Goal: Register for event/course

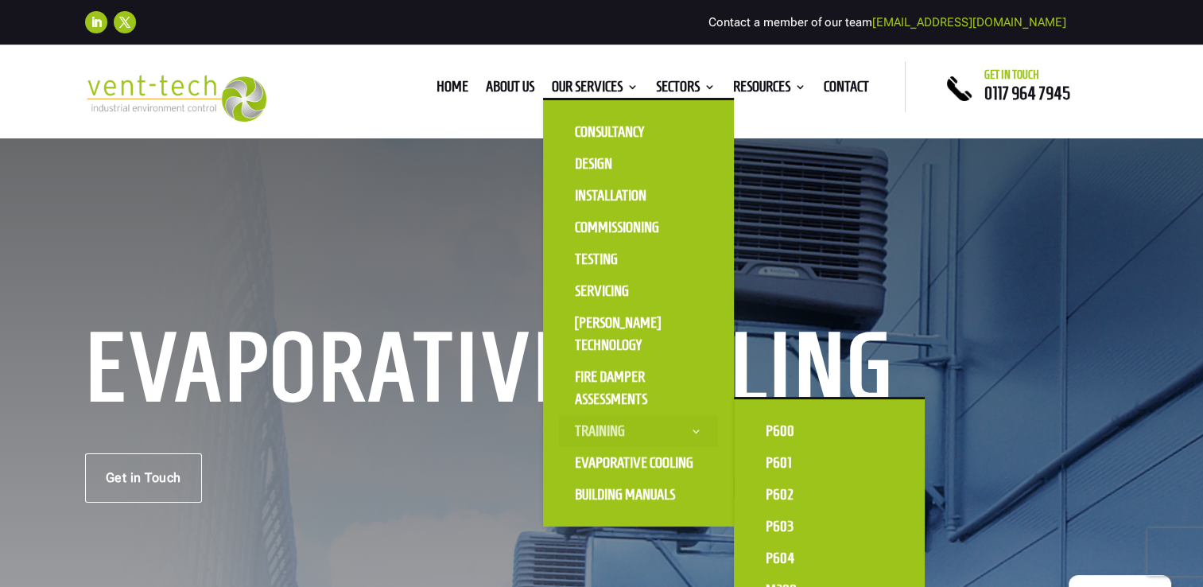
click at [655, 430] on link "Training" at bounding box center [638, 431] width 159 height 32
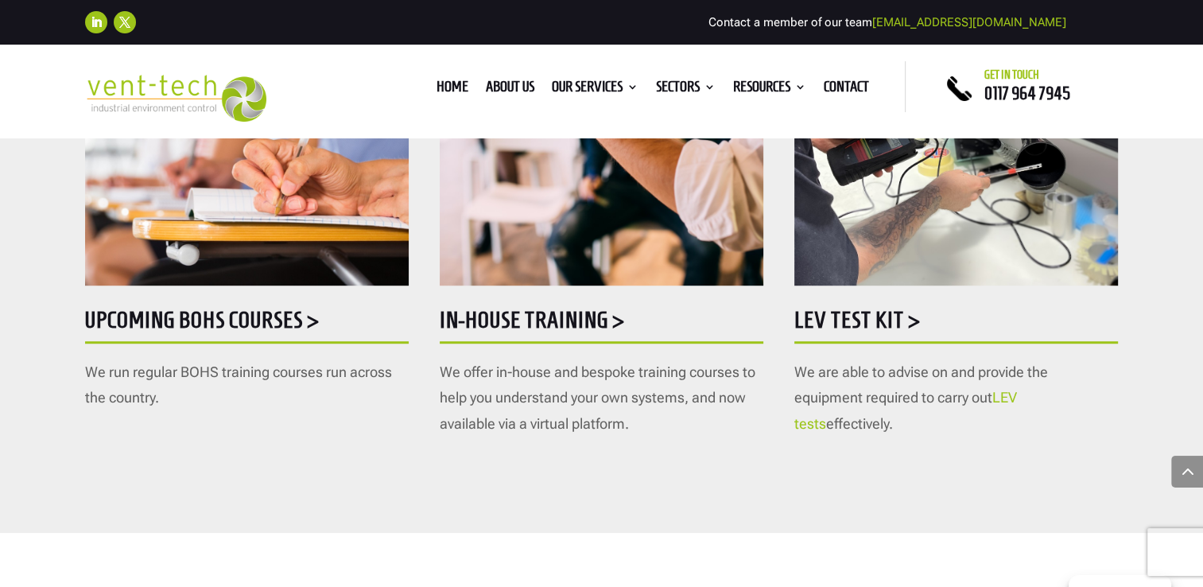
scroll to position [1034, 0]
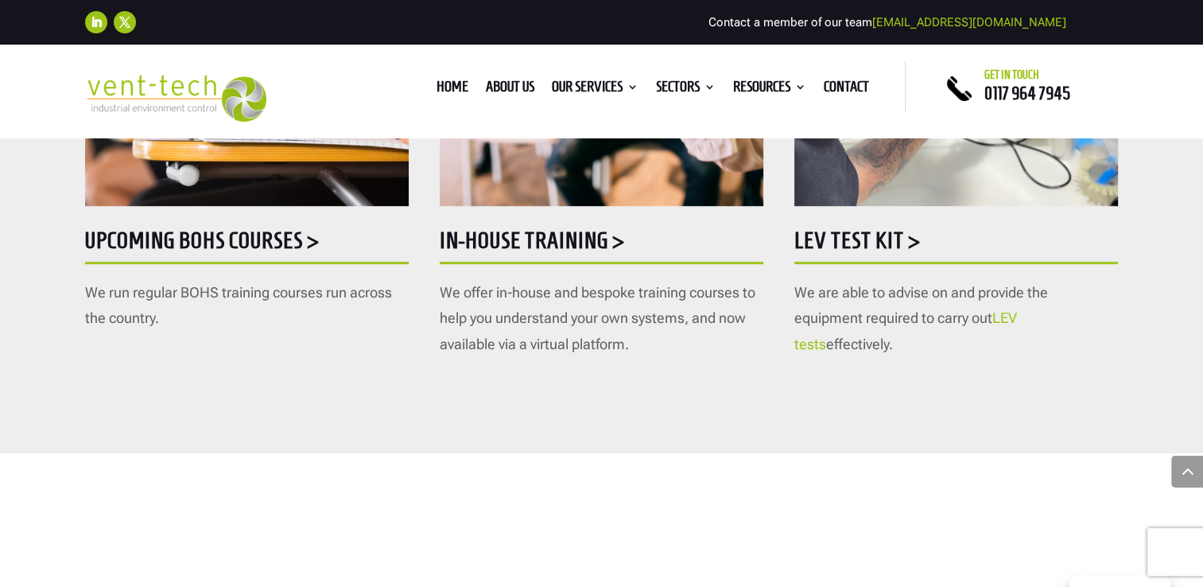
click at [157, 242] on h5 "Upcoming BOHS courses >" at bounding box center [247, 244] width 324 height 31
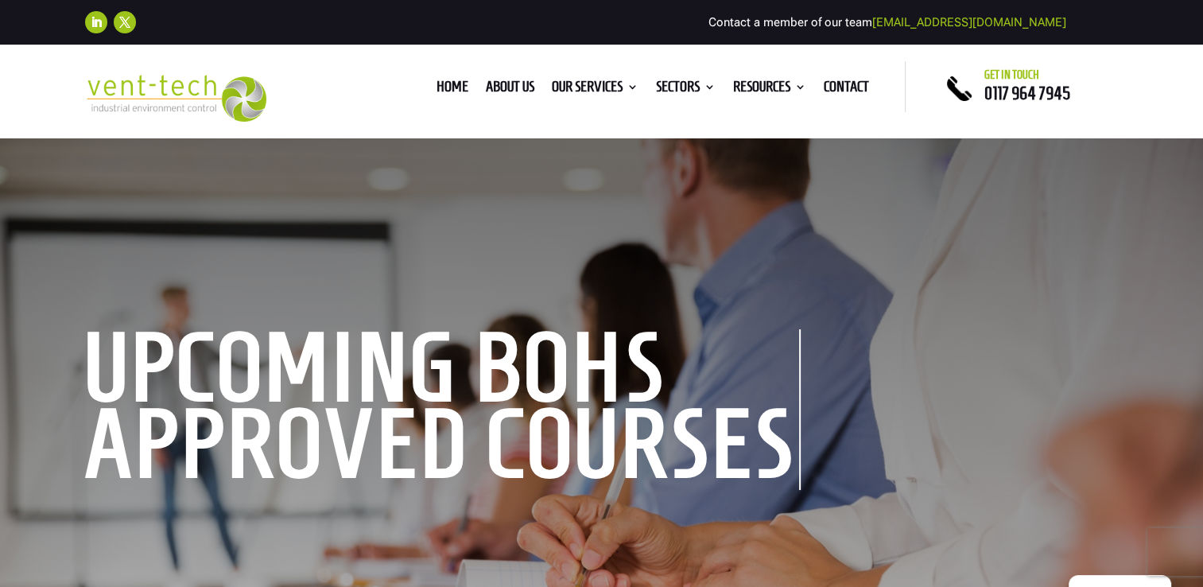
scroll to position [557, 0]
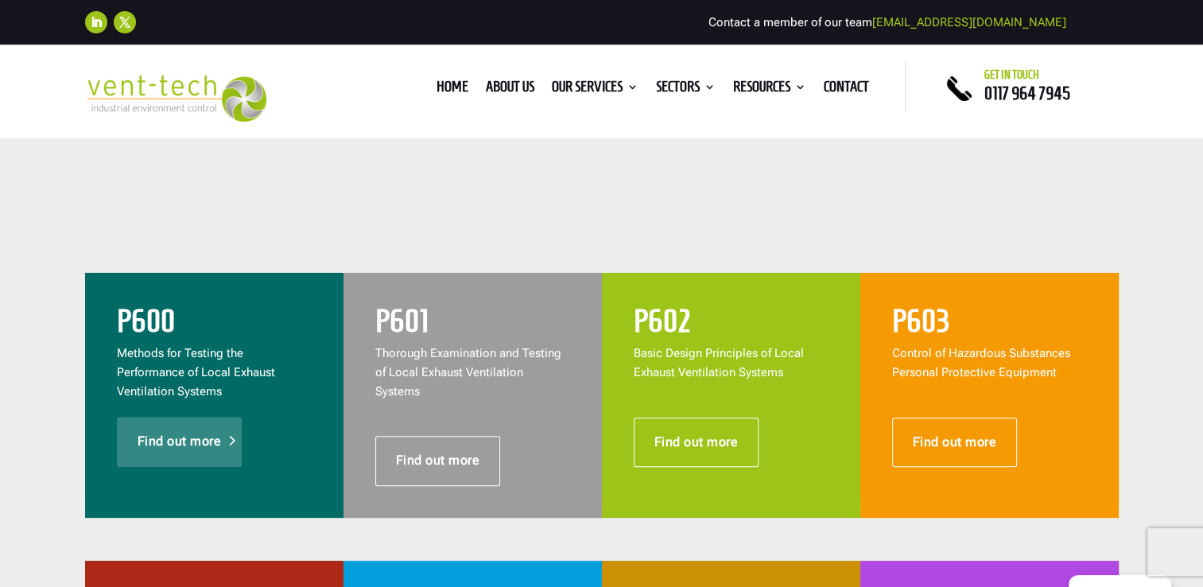
click at [197, 456] on link "Find out more" at bounding box center [180, 441] width 126 height 49
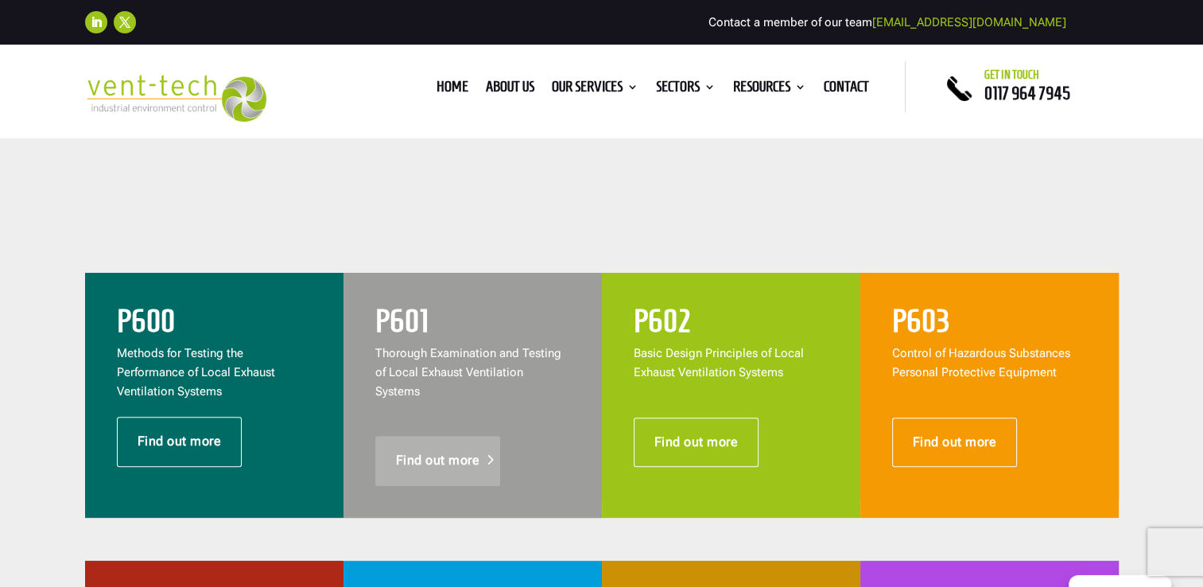
click at [452, 436] on link "Find out more" at bounding box center [438, 460] width 126 height 49
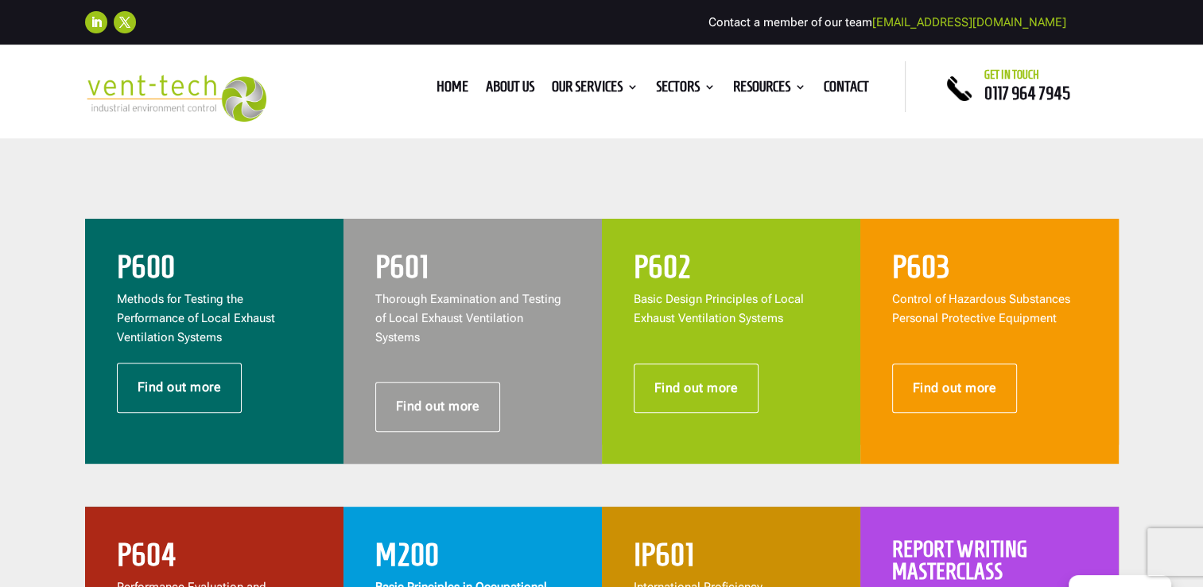
scroll to position [636, 0]
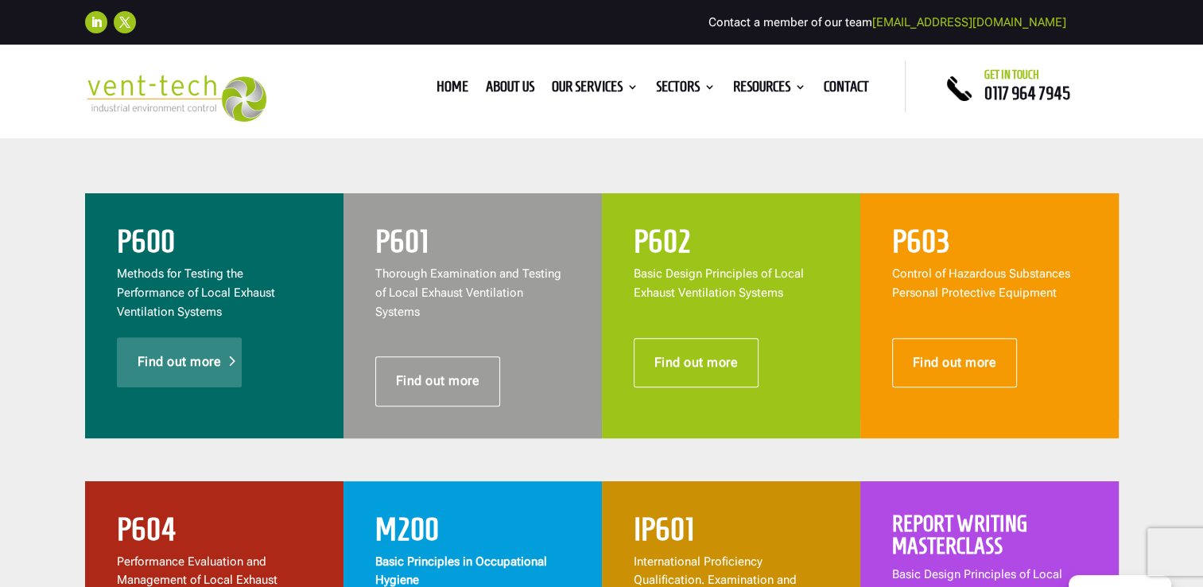
click at [140, 344] on link "Find out more" at bounding box center [180, 361] width 126 height 49
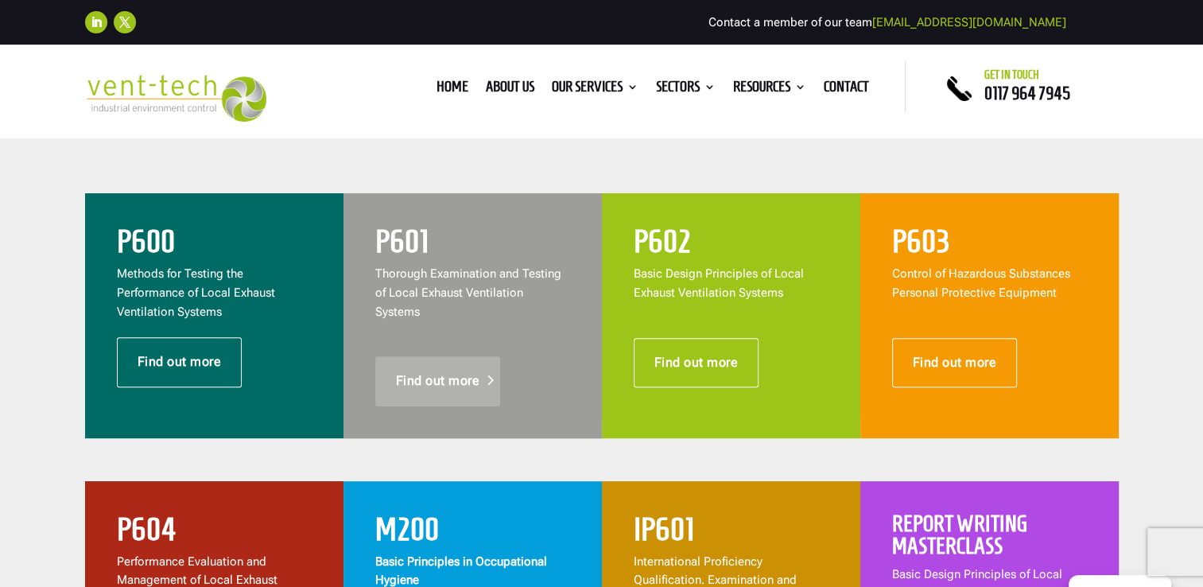
click at [414, 371] on link "Find out more" at bounding box center [438, 380] width 126 height 49
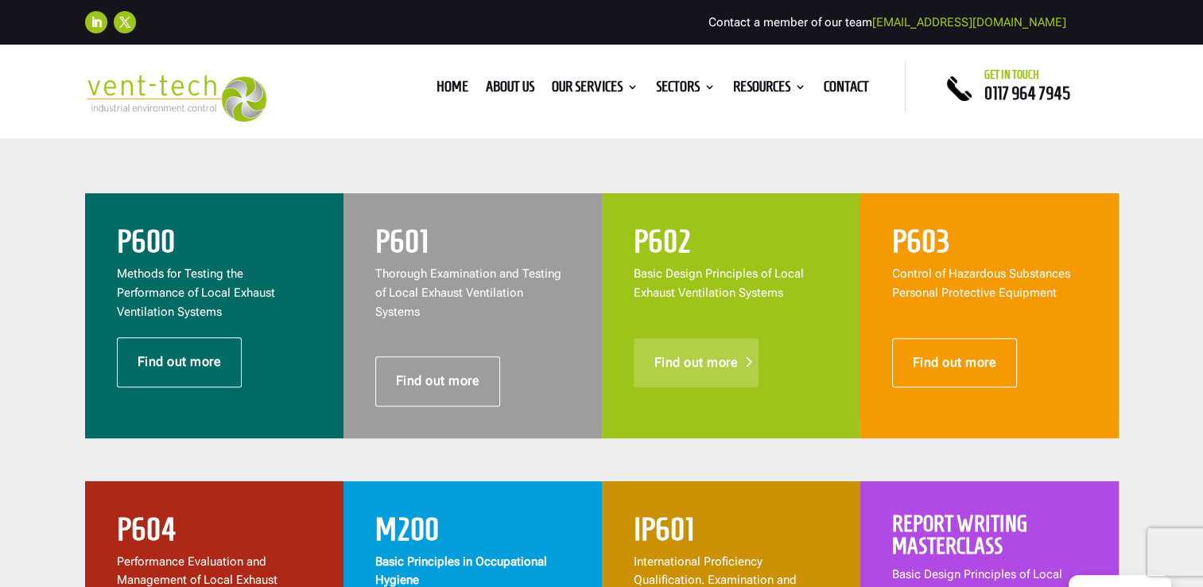
click at [730, 376] on link "Find out more" at bounding box center [697, 362] width 126 height 49
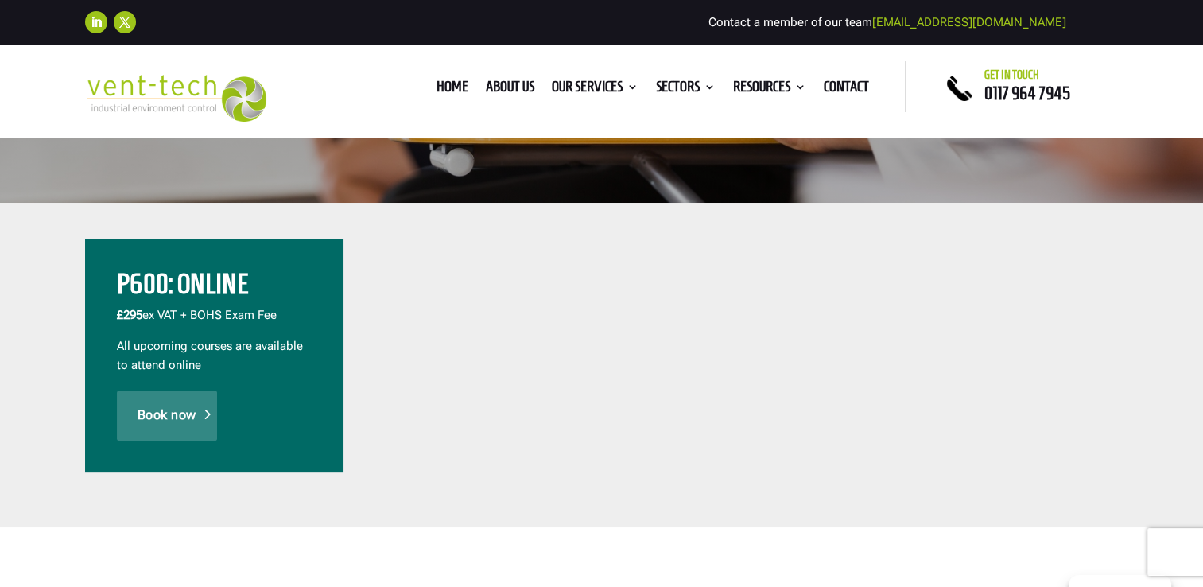
scroll to position [477, 0]
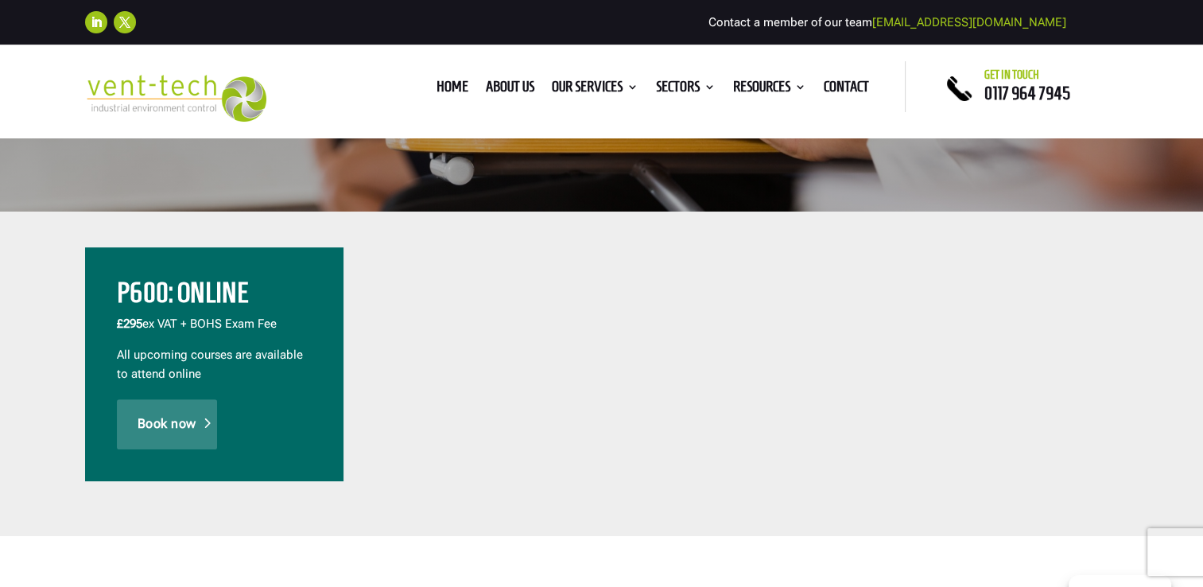
click at [194, 433] on link "Book now" at bounding box center [167, 423] width 100 height 49
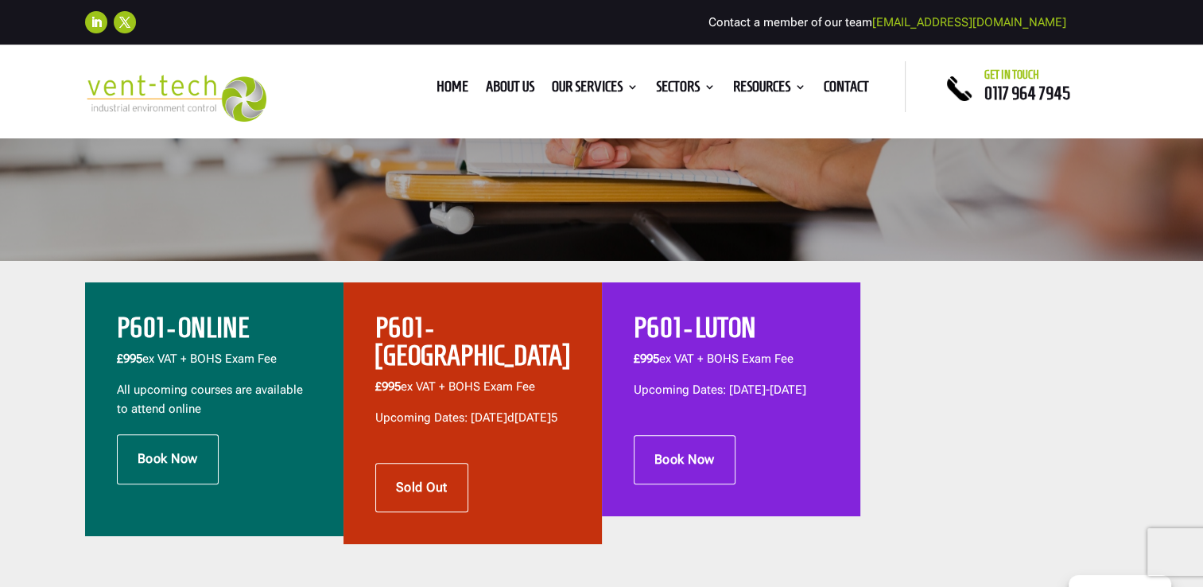
scroll to position [477, 0]
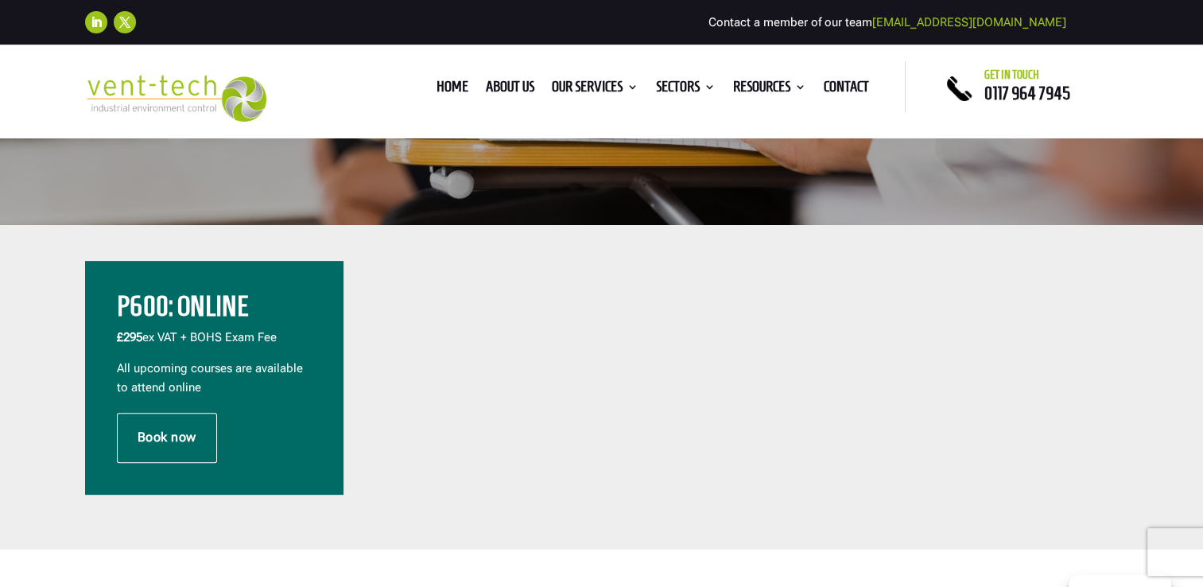
scroll to position [477, 0]
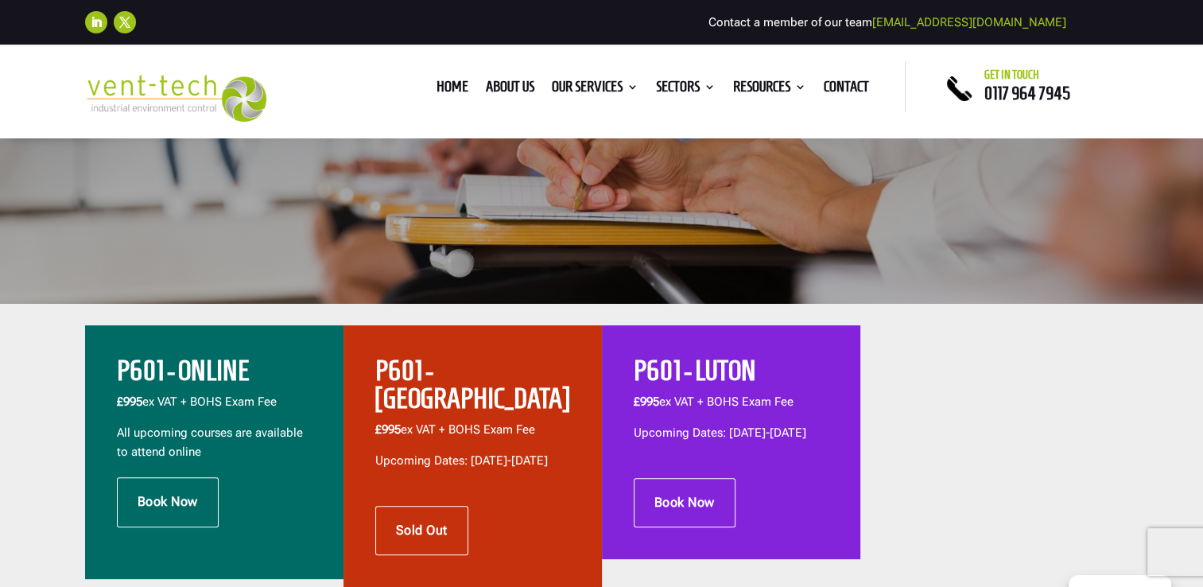
scroll to position [398, 0]
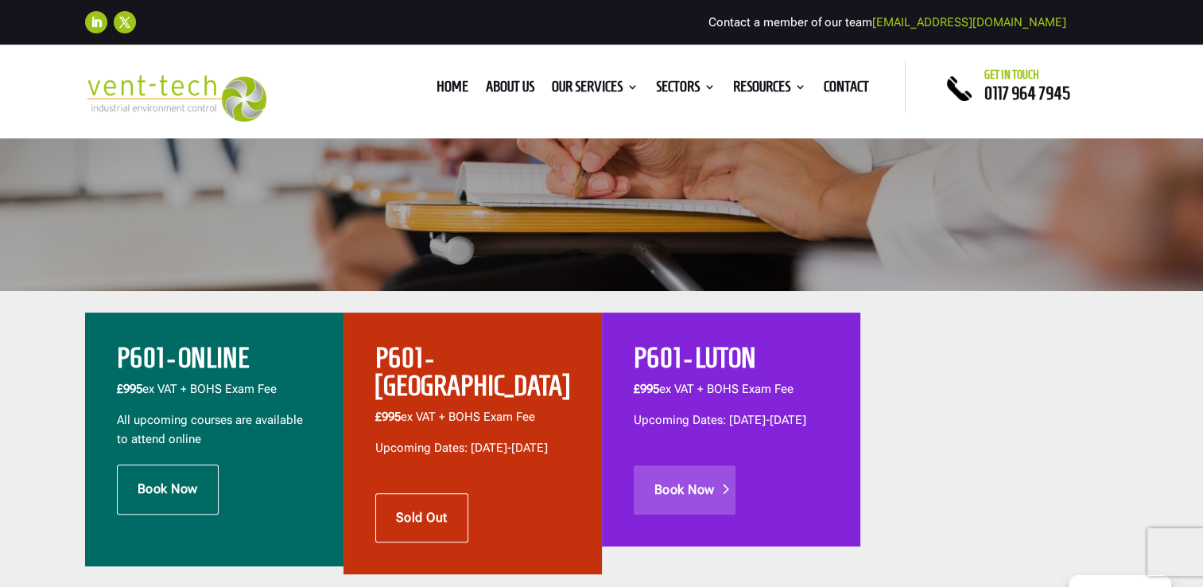
click at [687, 515] on link "Book Now" at bounding box center [685, 489] width 102 height 49
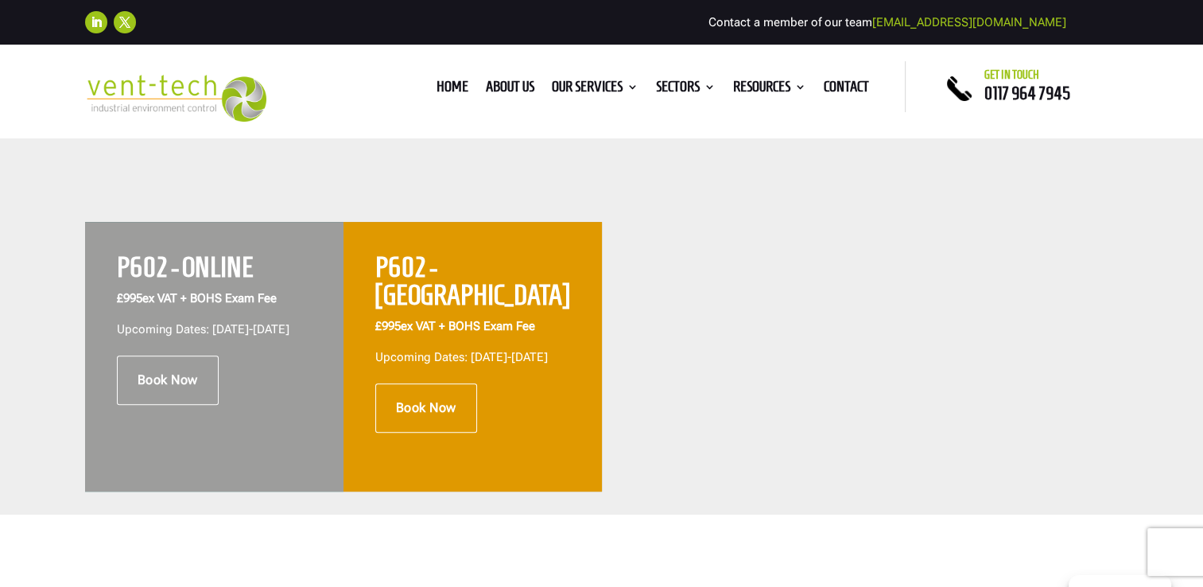
scroll to position [636, 0]
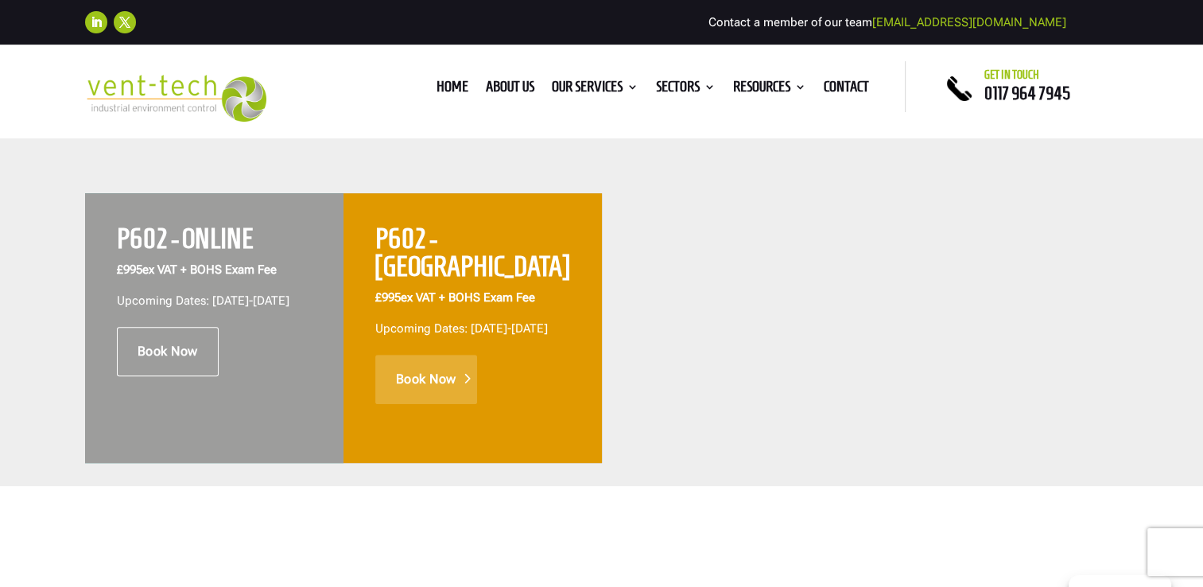
click at [468, 374] on link "Book Now" at bounding box center [426, 379] width 102 height 49
